Goal: Task Accomplishment & Management: Use online tool/utility

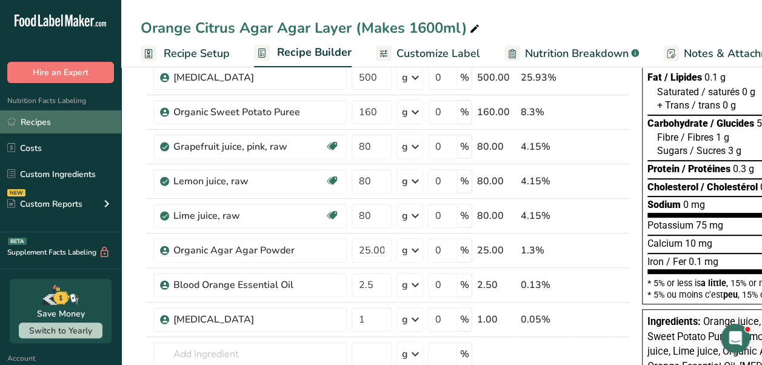
click at [33, 115] on link "Recipes" at bounding box center [60, 121] width 121 height 23
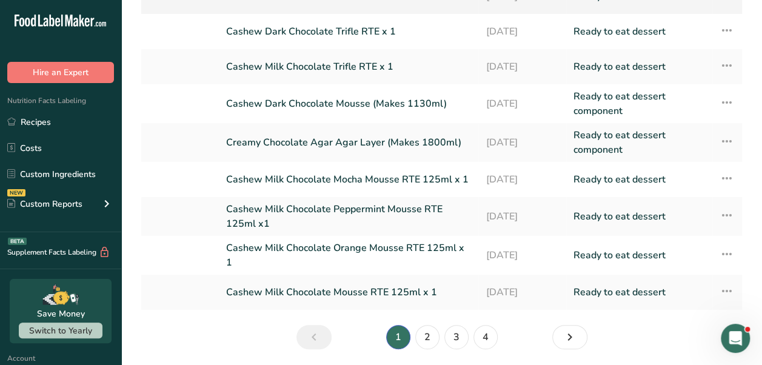
scroll to position [173, 0]
click at [458, 332] on link "3" at bounding box center [456, 336] width 24 height 24
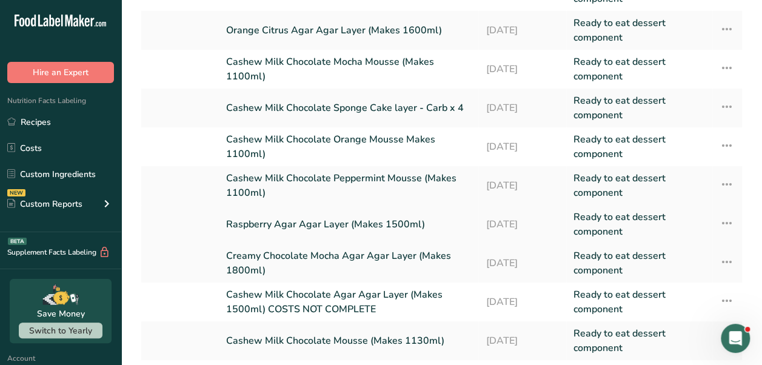
scroll to position [143, 0]
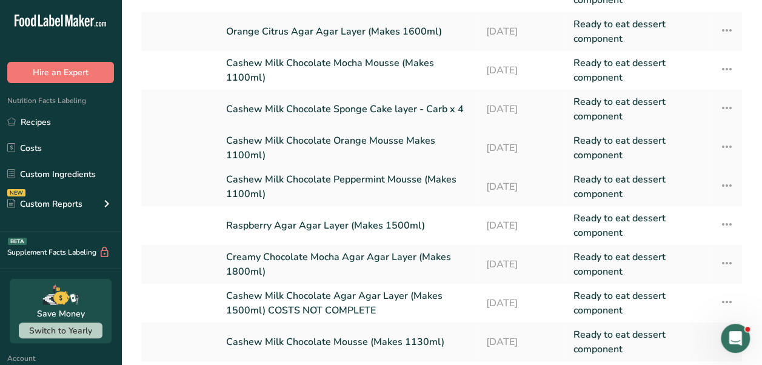
click at [356, 133] on link "Cashew Milk Chocolate Orange Mousse Makes 1100ml)" at bounding box center [348, 147] width 245 height 29
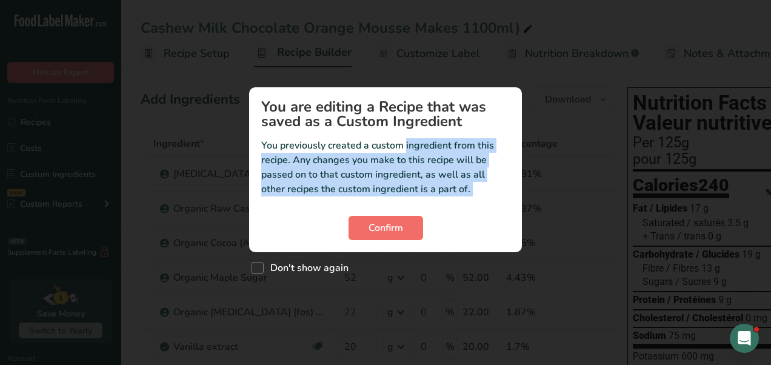
drag, startPoint x: 356, startPoint y: 133, endPoint x: 399, endPoint y: 239, distance: 113.9
click at [399, 239] on section "You are editing a Recipe that was saved as a Custom Ingredient You previously c…" at bounding box center [385, 169] width 273 height 165
click at [399, 234] on span "Confirm" at bounding box center [385, 228] width 35 height 15
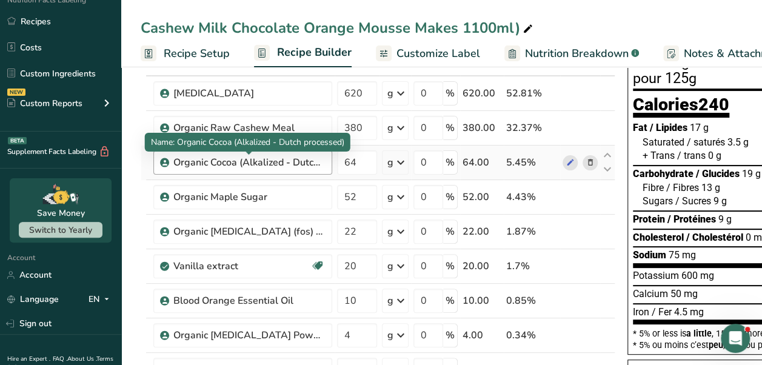
scroll to position [82, 0]
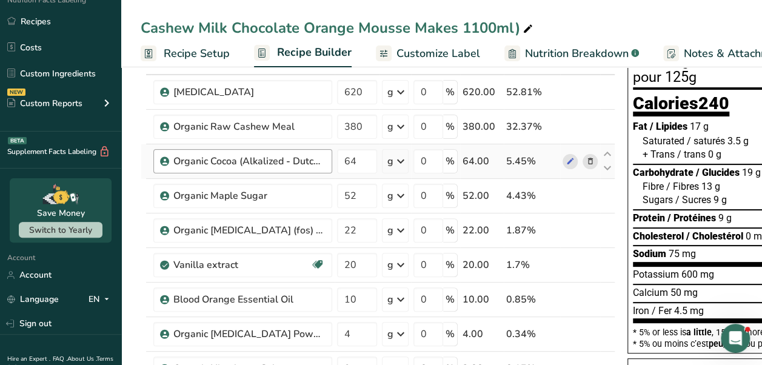
click at [257, 245] on td "Organic [MEDICAL_DATA] (fos) Powder" at bounding box center [243, 230] width 184 height 35
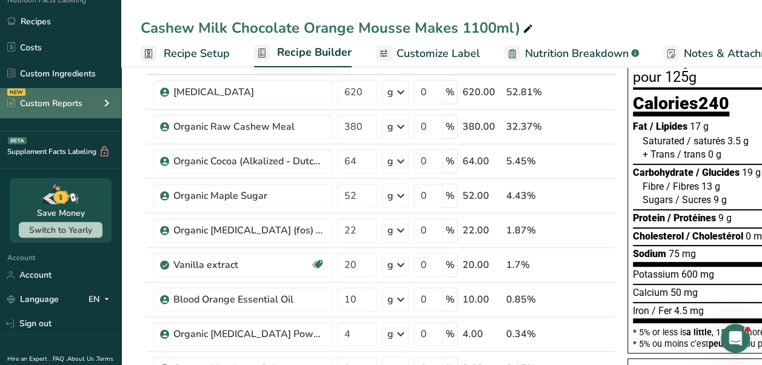
scroll to position [0, 0]
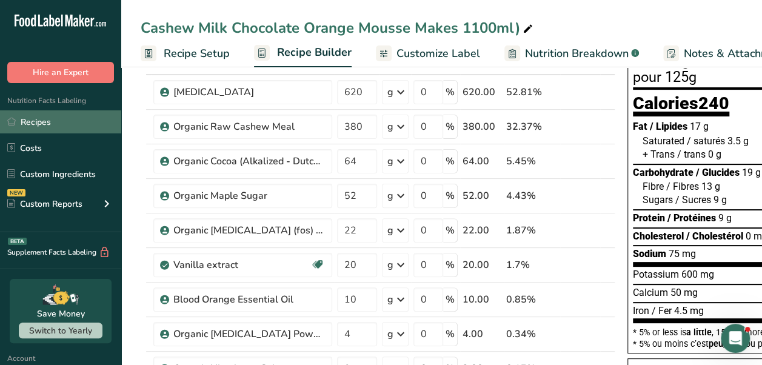
click at [48, 115] on link "Recipes" at bounding box center [60, 121] width 121 height 23
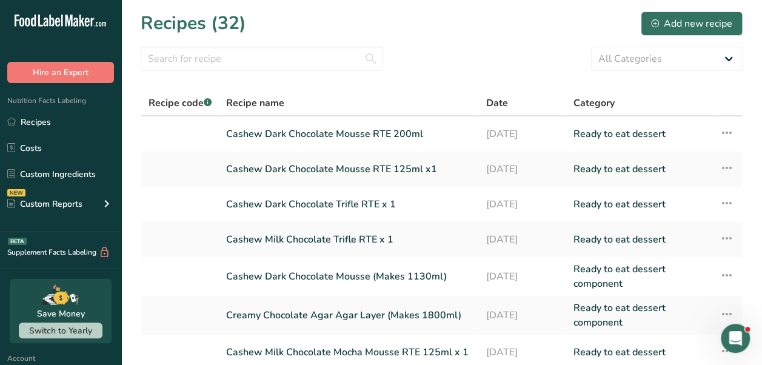
scroll to position [211, 0]
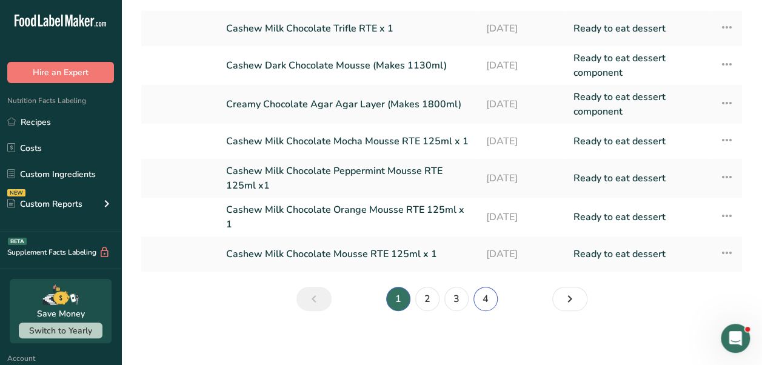
click at [481, 293] on link "4" at bounding box center [485, 299] width 24 height 24
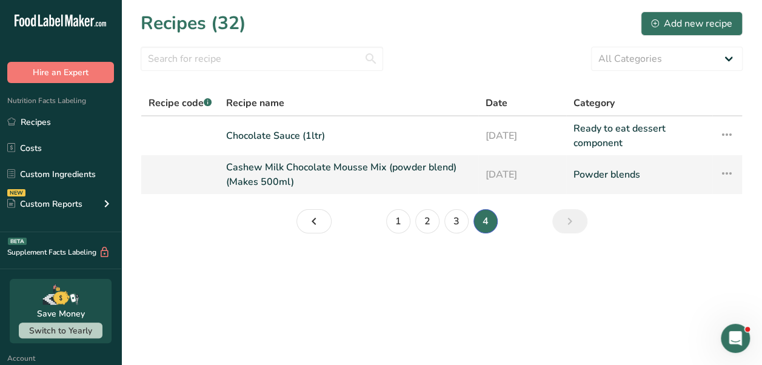
click at [275, 178] on link "Cashew Milk Chocolate Mousse Mix (powder blend) (Makes 500ml)" at bounding box center [348, 174] width 245 height 29
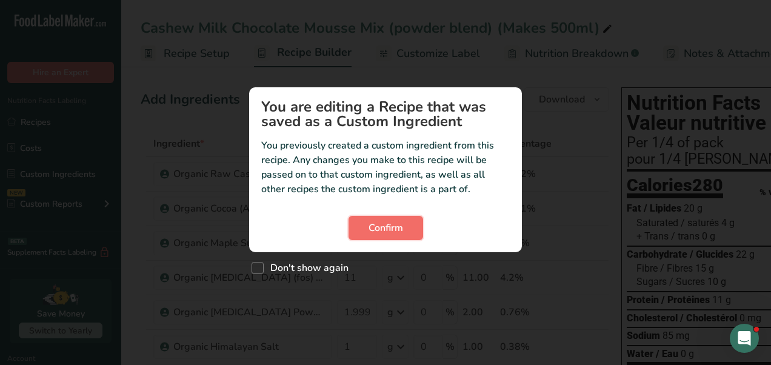
click at [379, 235] on button "Confirm" at bounding box center [385, 228] width 75 height 24
